Goal: Check status: Check status

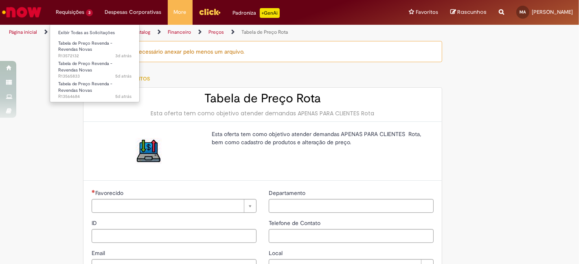
type input "********"
type input "**********"
type input "****"
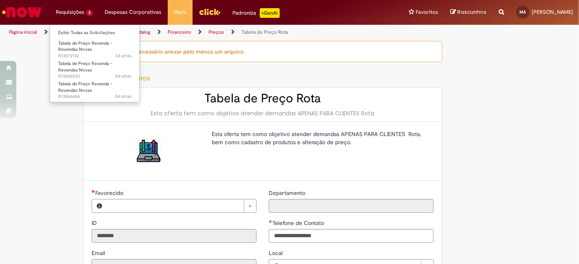
type input "**********"
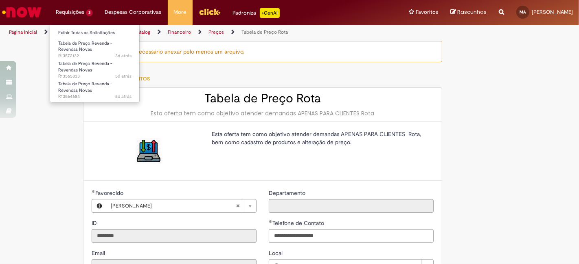
click at [79, 25] on ul "Exibir Todas as Solicitações Tabela de Preço Revenda - Revendas Novas 3d atrás …" at bounding box center [95, 63] width 90 height 78
click at [85, 33] on link "Exibir Todas as Solicitações" at bounding box center [95, 32] width 90 height 9
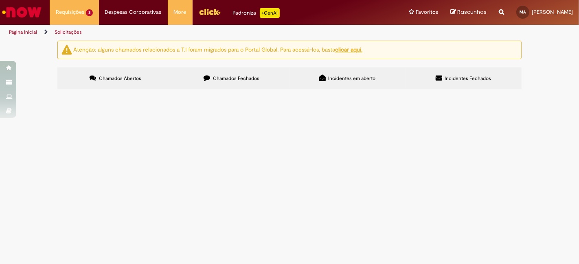
click at [266, 80] on label "Chamados Fechados" at bounding box center [231, 79] width 116 height 22
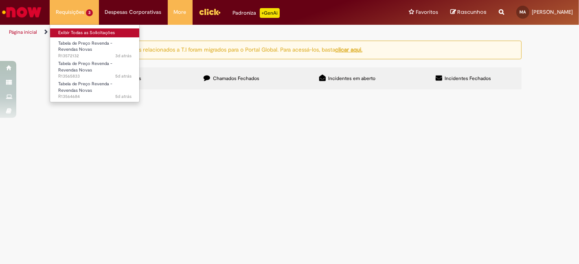
click at [94, 32] on link "Exibir Todas as Solicitações" at bounding box center [95, 32] width 90 height 9
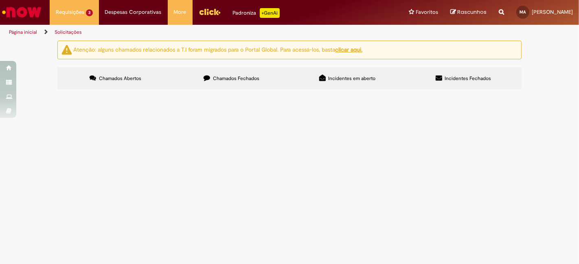
scroll to position [0, 0]
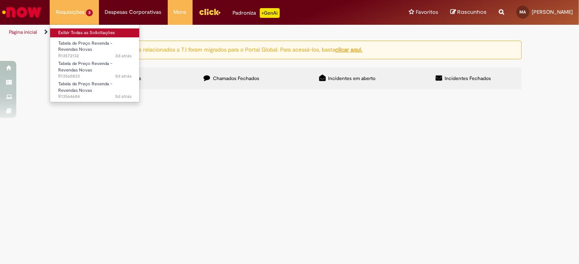
click at [88, 32] on link "Exibir Todas as Solicitações" at bounding box center [95, 32] width 90 height 9
click at [89, 30] on link "Exibir Todas as Solicitações" at bounding box center [95, 32] width 90 height 9
click at [92, 26] on ul "Exibir Todas as Solicitações Tabela de Preço Revenda - Revendas Novas 3d atrás …" at bounding box center [95, 63] width 90 height 78
click at [92, 31] on link "Exibir Todas as Solicitações" at bounding box center [95, 32] width 90 height 9
click at [95, 31] on link "Exibir Todas as Solicitações" at bounding box center [95, 32] width 90 height 9
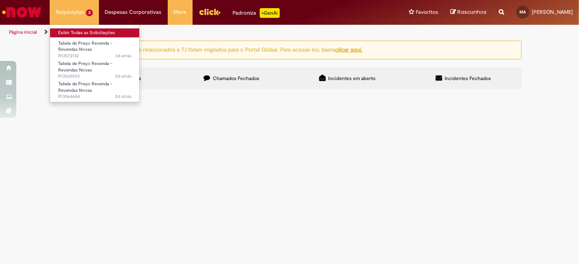
click at [90, 29] on link "Exibir Todas as Solicitações" at bounding box center [95, 32] width 90 height 9
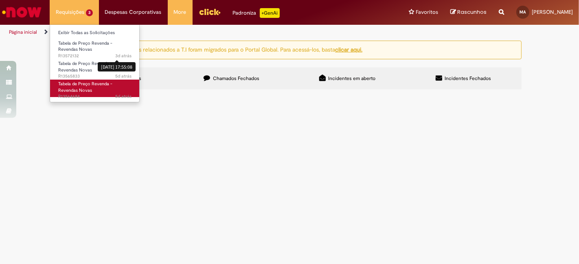
click at [138, 82] on link "Tabela de Preço Revenda - Revendas Novas 5d atrás 5 dias atrás R13564684" at bounding box center [95, 88] width 90 height 17
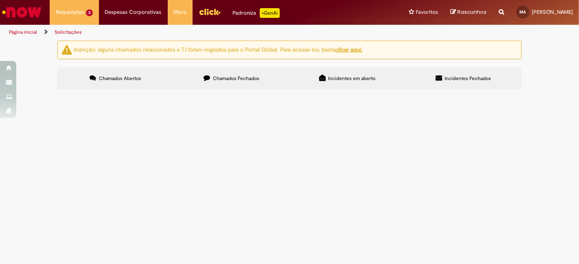
click at [147, 81] on label "Chamados Abertos" at bounding box center [115, 79] width 116 height 22
click at [0, 0] on td "Solicito cadastro de TTV Puxada relativo ao dia 25/09/2025." at bounding box center [0, 0] width 0 height 0
click at [0, 0] on span "Solicito cadastro de TTV Puxada relativo ao dia 25/09/2025." at bounding box center [0, 0] width 0 height 0
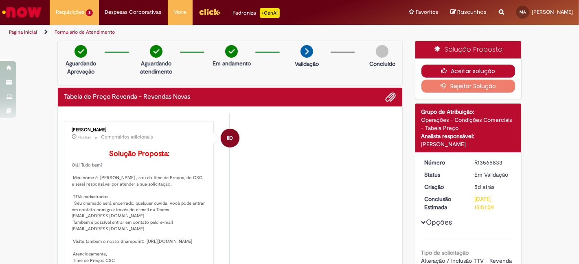
click at [457, 69] on button "Aceitar solução" at bounding box center [468, 71] width 94 height 13
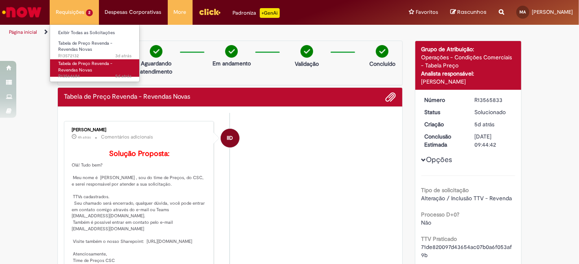
click at [105, 64] on span "Tabela de Preço Revenda - Revendas Novas" at bounding box center [85, 67] width 54 height 13
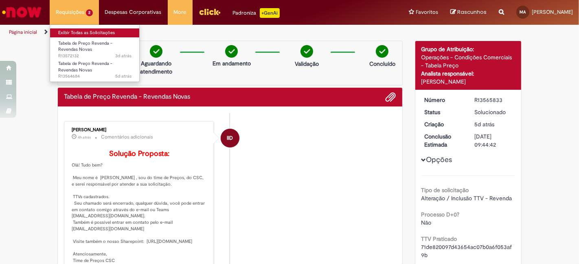
click at [87, 33] on link "Exibir Todas as Solicitações" at bounding box center [95, 32] width 90 height 9
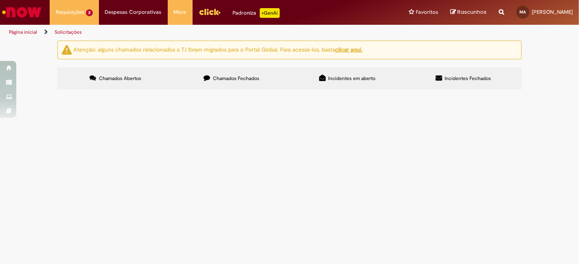
click at [0, 0] on span "Solicito cadastro de TTV Puxada para as revendas do Grupo Regra para GCA MP." at bounding box center [0, 0] width 0 height 0
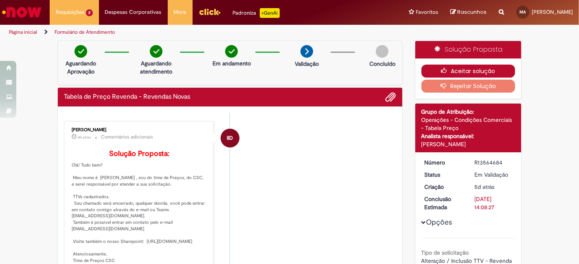
click at [448, 70] on button "Aceitar solução" at bounding box center [468, 71] width 94 height 13
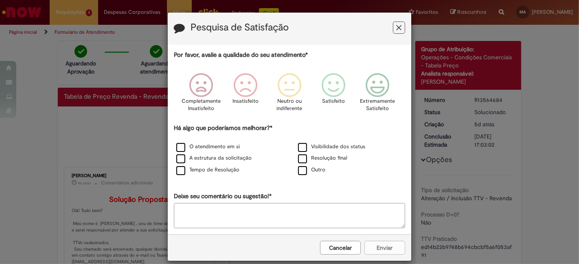
click at [402, 23] on div "Pesquisa de Satisfação" at bounding box center [289, 29] width 243 height 32
click at [396, 26] on icon "Feedback" at bounding box center [398, 28] width 5 height 9
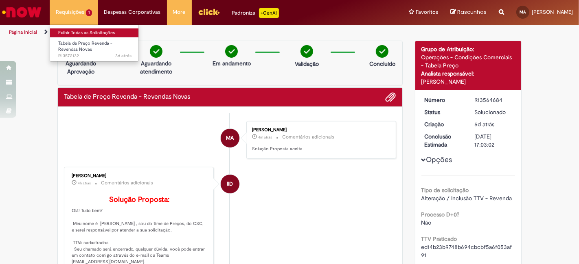
click at [101, 32] on link "Exibir Todas as Solicitações" at bounding box center [95, 32] width 90 height 9
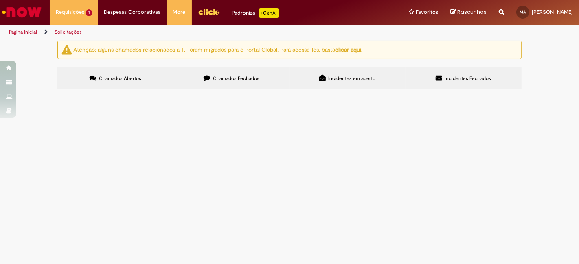
click at [0, 0] on span "Tabela de Preço Revenda - Revendas Novas" at bounding box center [0, 0] width 0 height 0
